Goal: Task Accomplishment & Management: Manage account settings

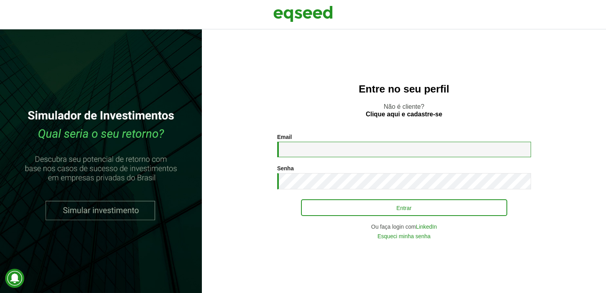
type input "**********"
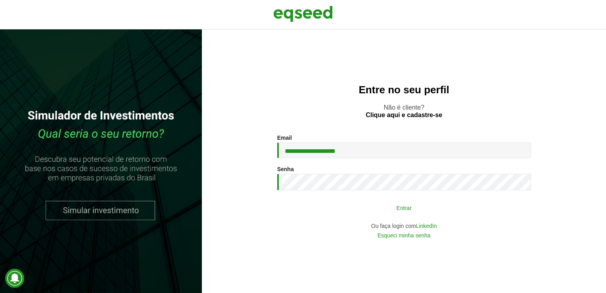
click at [395, 213] on button "Entrar" at bounding box center [404, 207] width 206 height 15
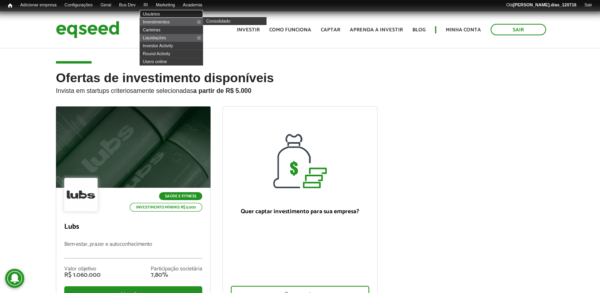
click at [167, 14] on link "Usuários" at bounding box center [171, 14] width 63 height 8
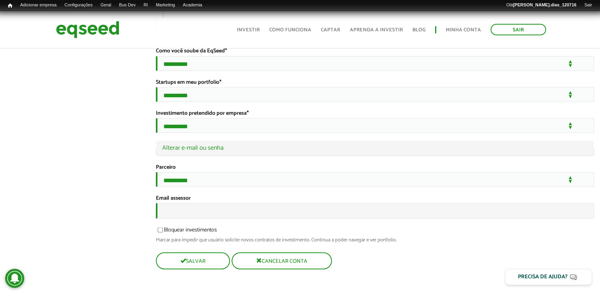
scroll to position [1531, 0]
